Goal: Task Accomplishment & Management: Manage account settings

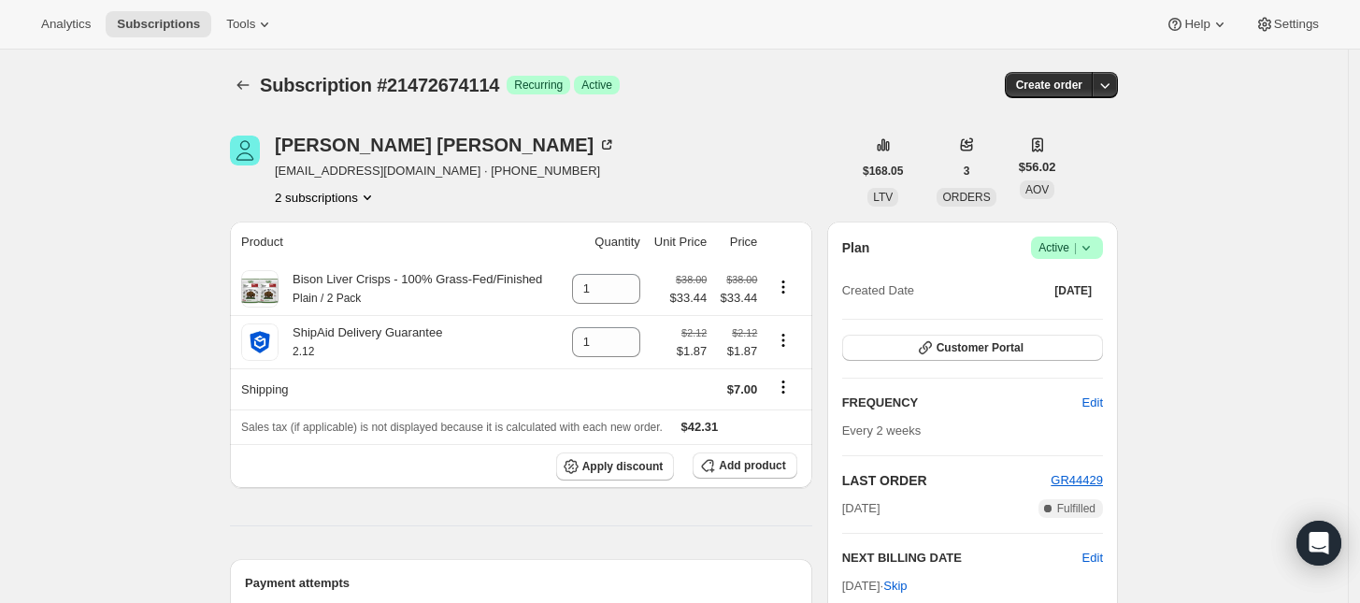
click at [1065, 249] on span "Active |" at bounding box center [1066, 247] width 57 height 19
click at [1066, 318] on span "Cancel subscription" at bounding box center [1073, 316] width 106 height 14
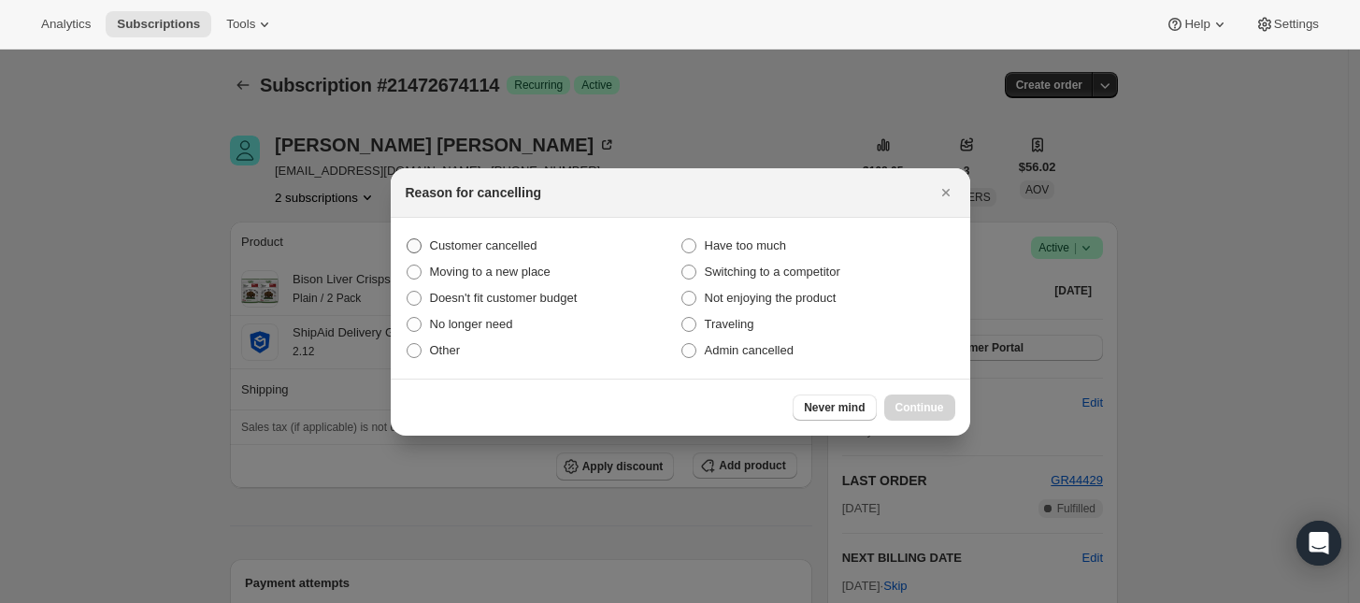
click at [511, 236] on span "Customer cancelled" at bounding box center [483, 245] width 107 height 19
click at [407, 238] on input "Customer cancelled" at bounding box center [406, 238] width 1 height 1
radio input "true"
click at [920, 395] on button "Continue" at bounding box center [919, 407] width 71 height 26
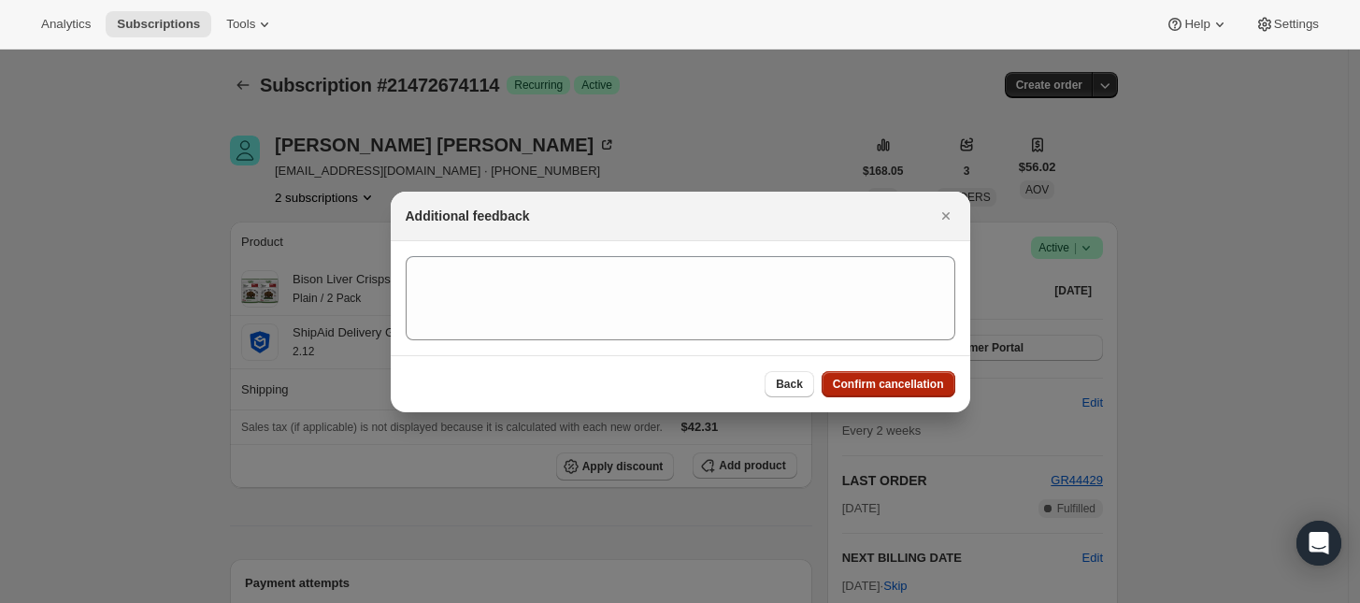
click at [885, 386] on span "Confirm cancellation" at bounding box center [888, 384] width 111 height 15
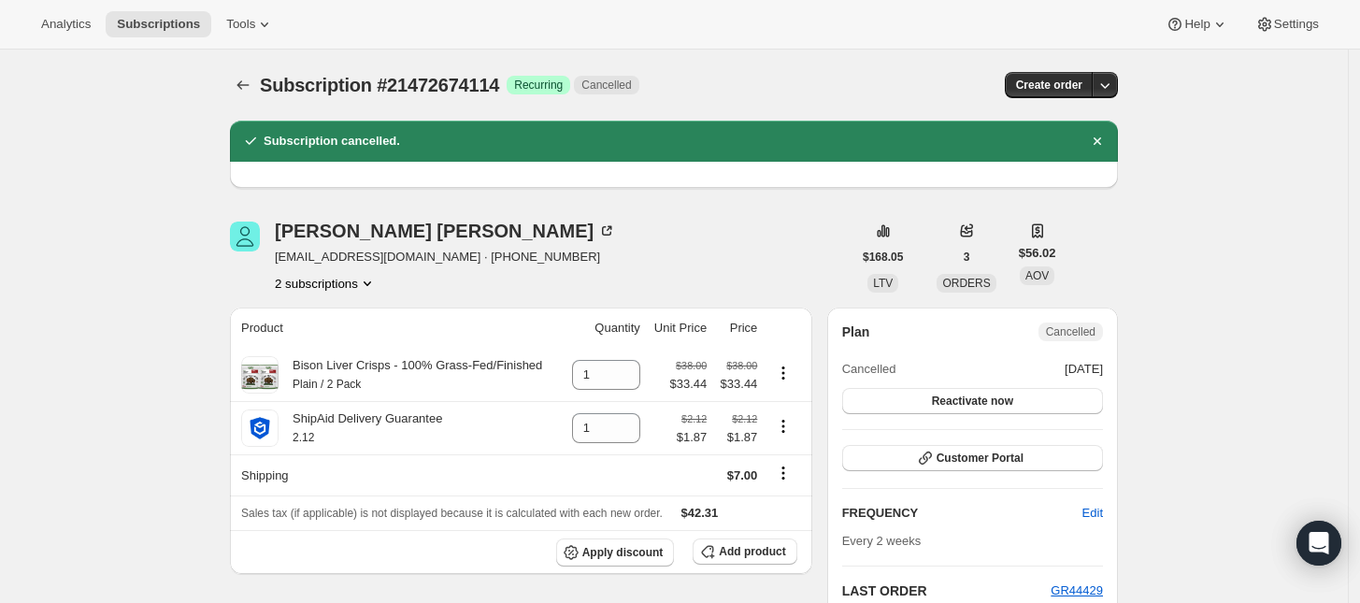
click at [350, 278] on button "2 subscriptions" at bounding box center [326, 283] width 102 height 19
click at [355, 307] on button "21472608578" at bounding box center [332, 318] width 141 height 30
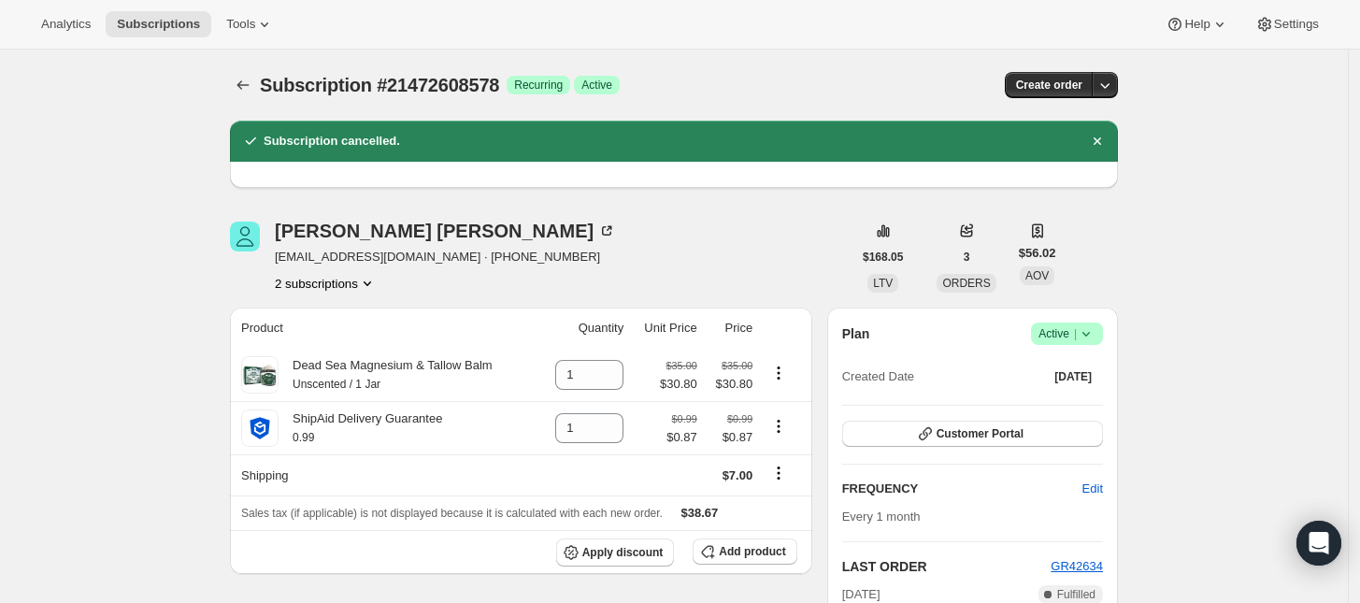
click at [349, 291] on button "2 subscriptions" at bounding box center [326, 283] width 102 height 19
click at [319, 352] on span "21472674114" at bounding box center [304, 350] width 75 height 14
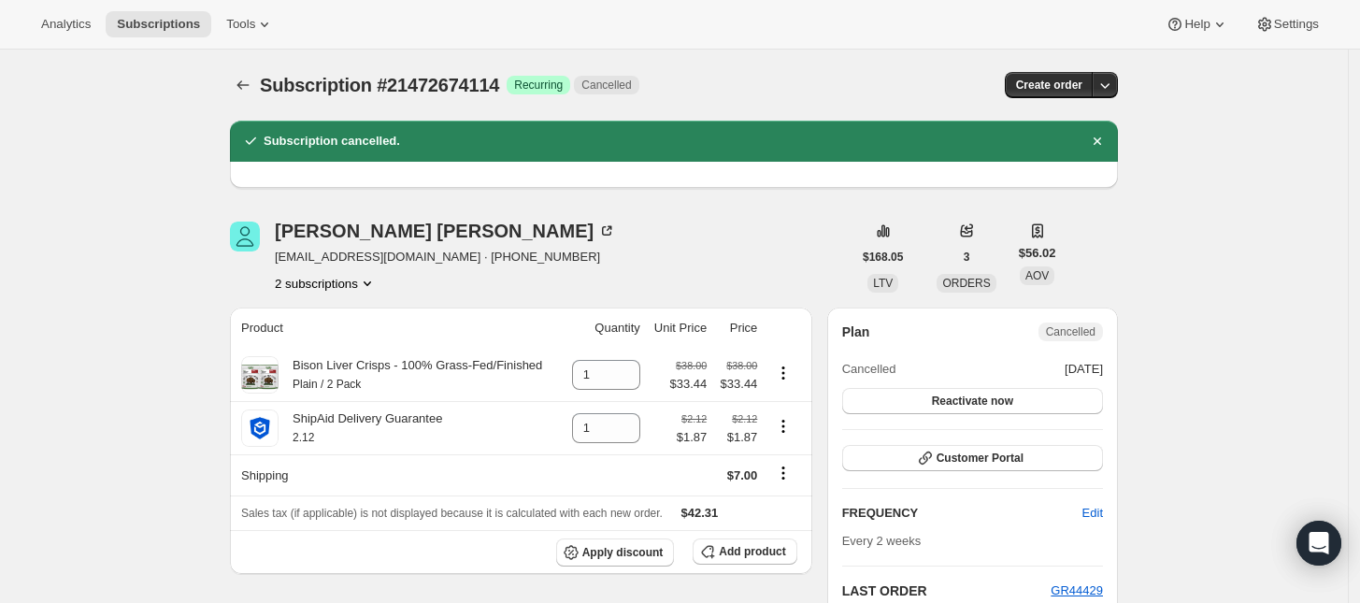
click at [360, 279] on button "2 subscriptions" at bounding box center [326, 283] width 102 height 19
click at [339, 323] on span "21472608578" at bounding box center [332, 318] width 130 height 19
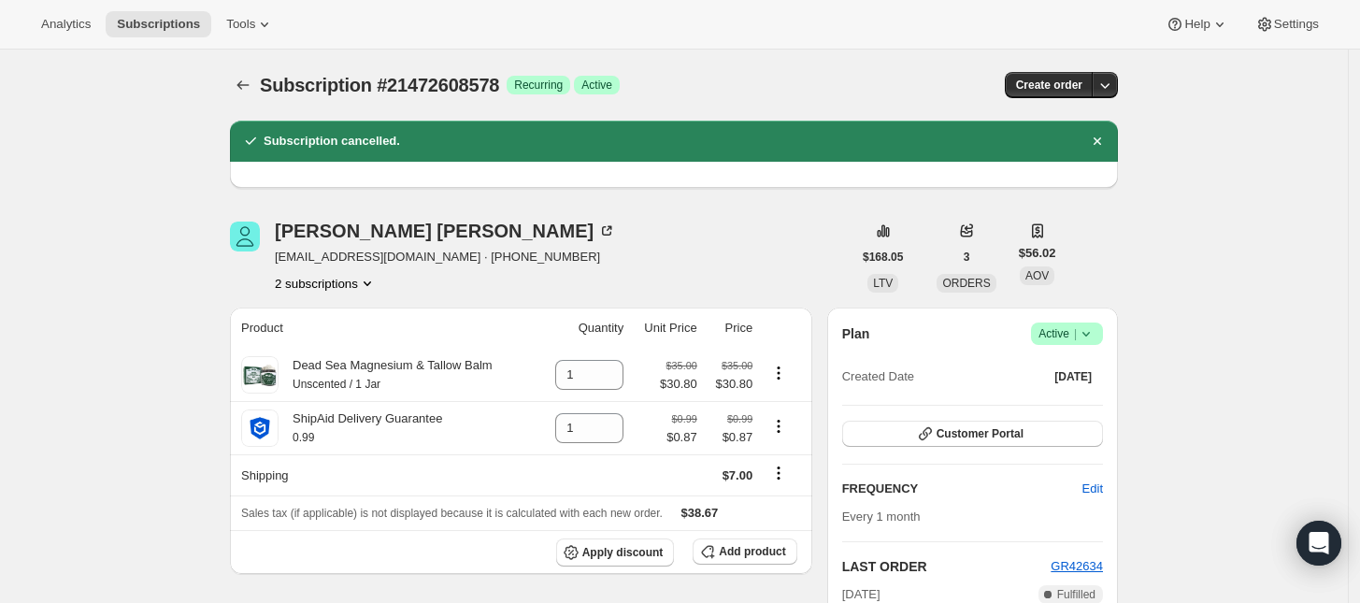
click at [1076, 332] on span "|" at bounding box center [1075, 333] width 3 height 15
drag, startPoint x: 1072, startPoint y: 397, endPoint x: 1204, endPoint y: 330, distance: 147.9
click at [1091, 324] on icon at bounding box center [1085, 333] width 19 height 19
click at [1059, 395] on span "Cancel subscription" at bounding box center [1073, 402] width 106 height 14
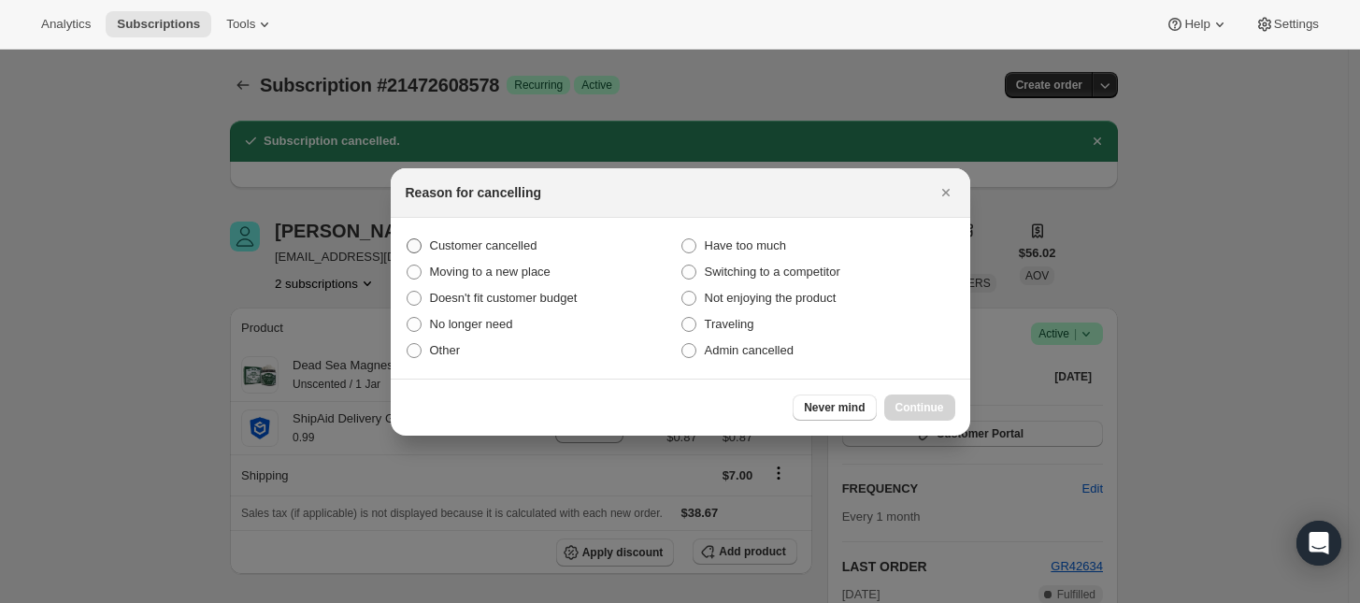
click at [500, 249] on span "Customer cancelled" at bounding box center [483, 245] width 107 height 14
click at [407, 239] on input "Customer cancelled" at bounding box center [406, 238] width 1 height 1
radio input "true"
click at [911, 408] on span "Continue" at bounding box center [919, 407] width 49 height 15
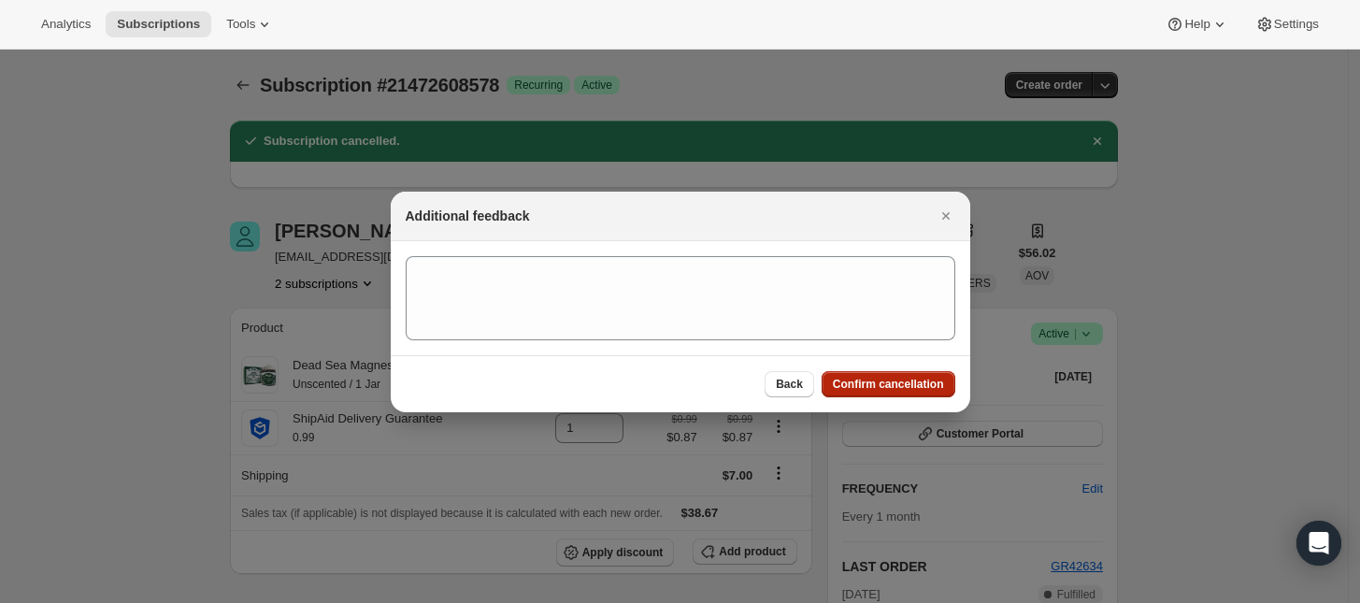
click at [912, 382] on span "Confirm cancellation" at bounding box center [888, 384] width 111 height 15
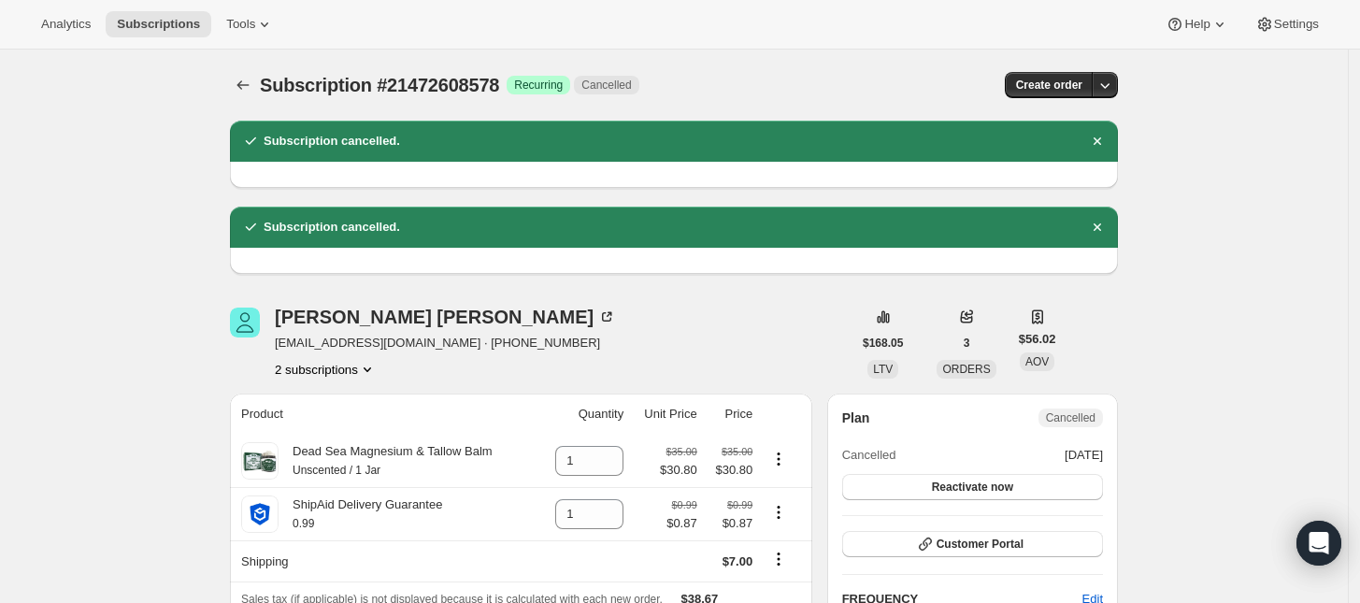
click at [355, 373] on button "2 subscriptions" at bounding box center [326, 369] width 102 height 19
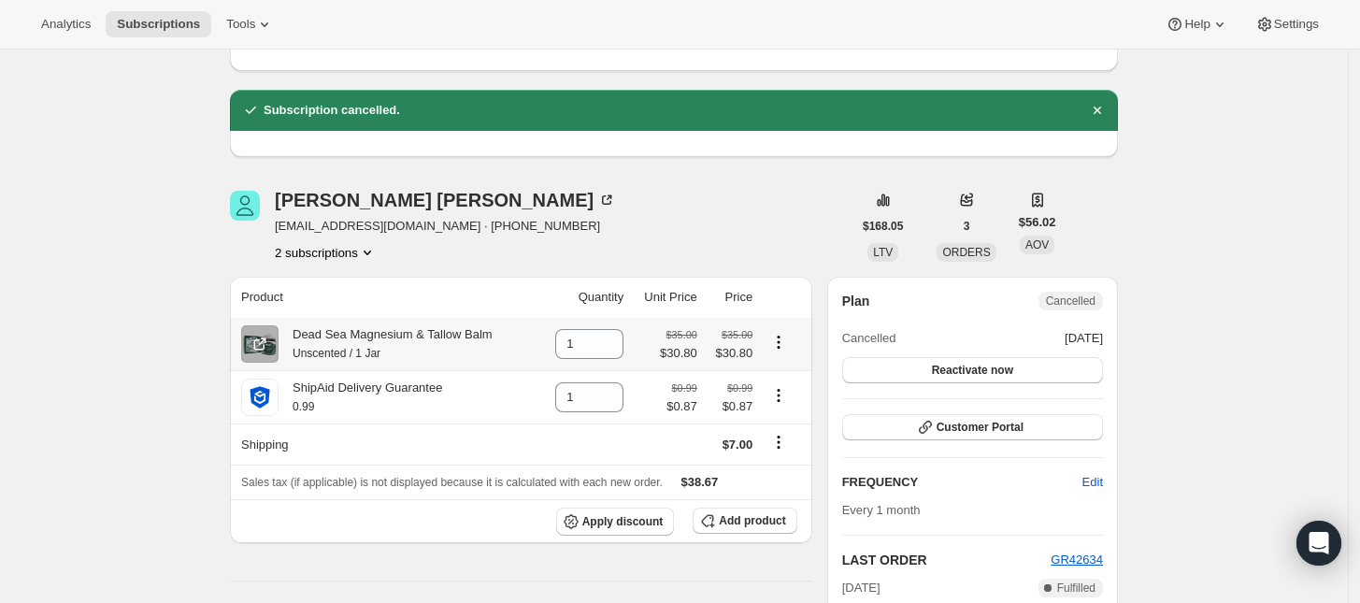
scroll to position [234, 0]
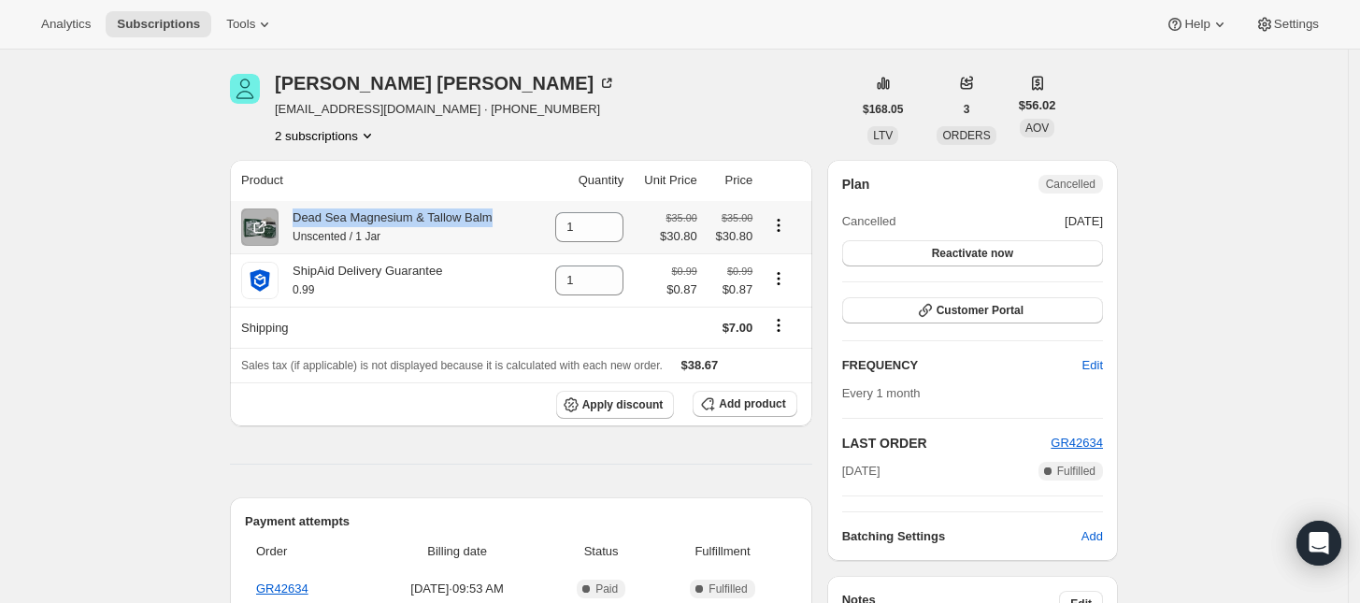
drag, startPoint x: 300, startPoint y: 223, endPoint x: 493, endPoint y: 225, distance: 193.4
click at [493, 225] on div "Dead Sea Magnesium & Tallow Balm Unscented / 1 Jar" at bounding box center [386, 226] width 291 height 37
click at [346, 138] on button "2 subscriptions" at bounding box center [326, 135] width 102 height 19
click at [347, 199] on span "21472674114" at bounding box center [332, 202] width 130 height 19
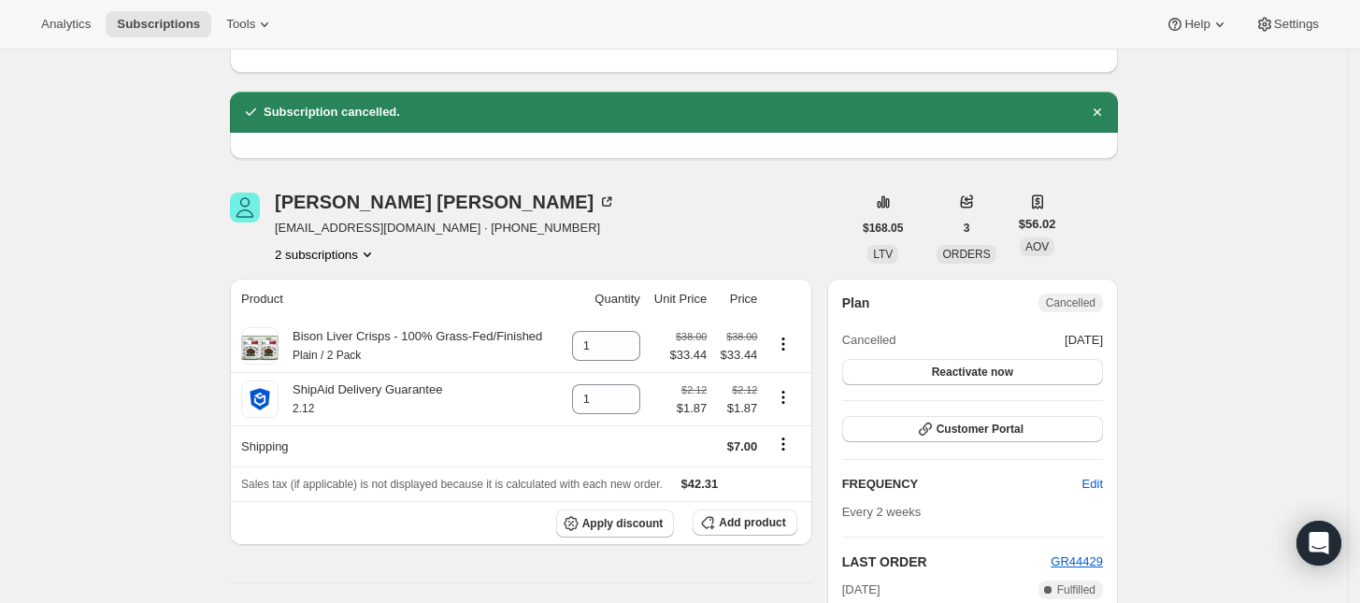
scroll to position [117, 0]
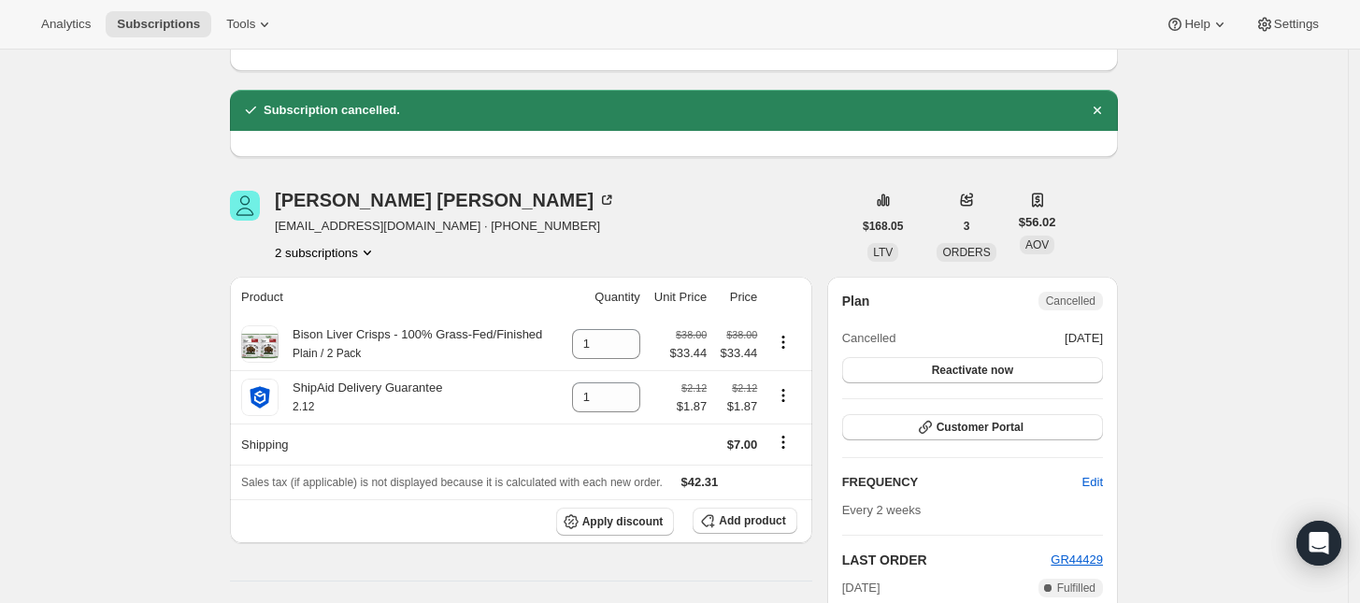
click at [341, 257] on button "2 subscriptions" at bounding box center [326, 252] width 102 height 19
click at [350, 288] on span "21472608578" at bounding box center [332, 287] width 130 height 19
